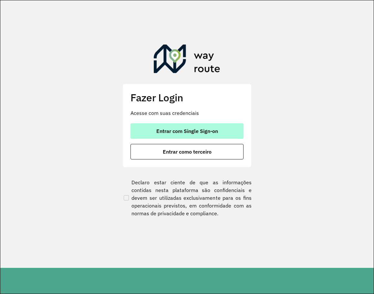
click at [193, 130] on span "Entrar com Single Sign-on" at bounding box center [187, 131] width 62 height 5
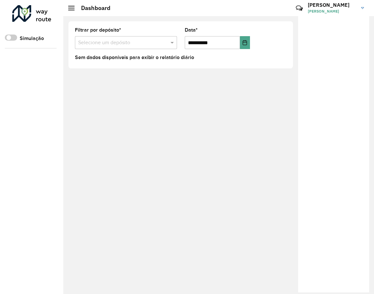
drag, startPoint x: 364, startPoint y: 113, endPoint x: 297, endPoint y: 115, distance: 66.9
click at [297, 115] on div "**********" at bounding box center [218, 155] width 311 height 278
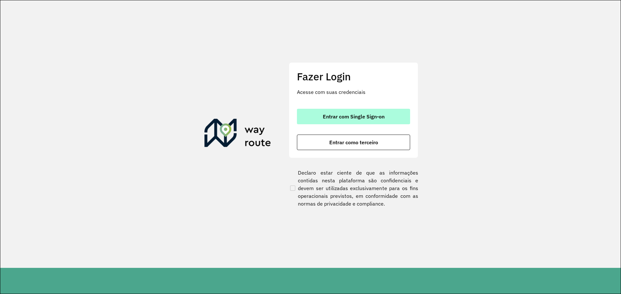
click at [363, 114] on span "Entrar com Single Sign-on" at bounding box center [354, 116] width 62 height 5
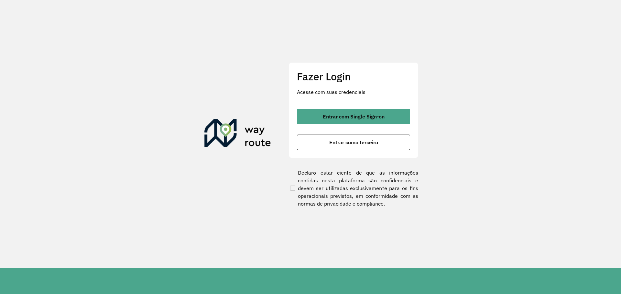
click at [192, 142] on section "Fazer Login Acesse com suas credenciais Entrar com Single Sign-on Entrar como t…" at bounding box center [310, 134] width 620 height 268
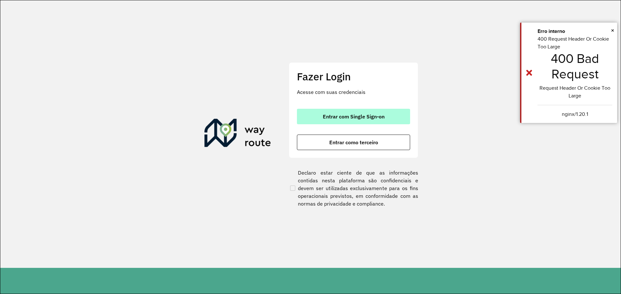
click at [354, 119] on span "Entrar com Single Sign-on" at bounding box center [354, 116] width 62 height 5
click at [376, 118] on span "Entrar com Single Sign-on" at bounding box center [354, 116] width 62 height 5
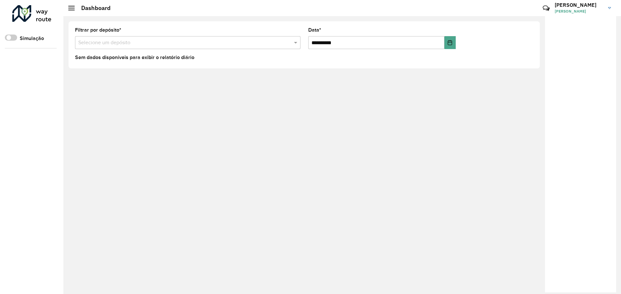
click at [553, 71] on div at bounding box center [580, 154] width 71 height 277
